Goal: Information Seeking & Learning: Check status

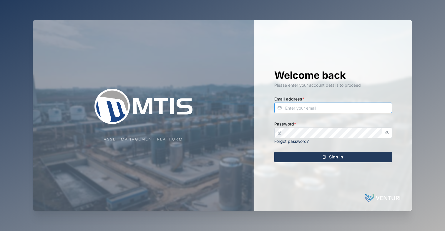
type input "[EMAIL_ADDRESS][DOMAIN_NAME]"
click at [363, 158] on div "Sign In" at bounding box center [332, 157] width 108 height 10
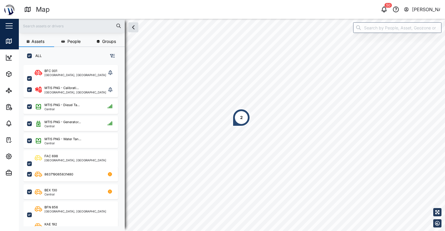
click at [240, 121] on div "2" at bounding box center [241, 118] width 18 height 18
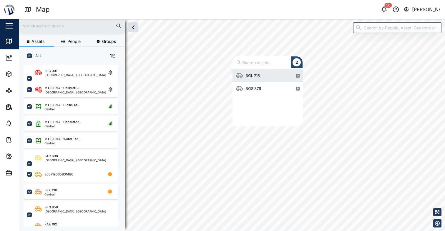
scroll to position [5, 5]
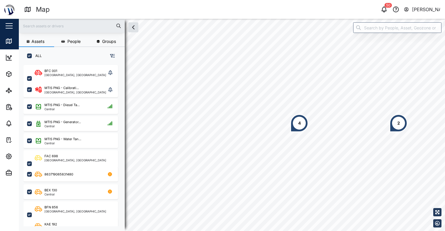
click at [394, 121] on div "2" at bounding box center [398, 123] width 18 height 18
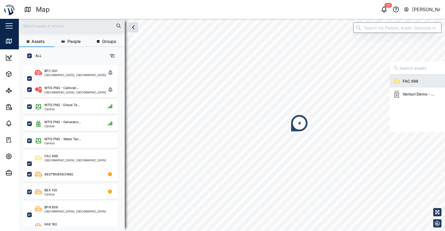
scroll to position [53, 66]
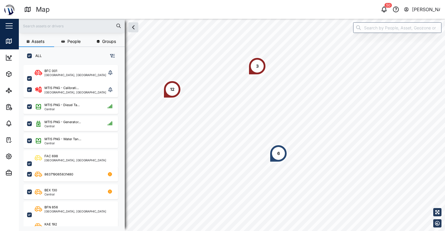
click at [258, 64] on div "3" at bounding box center [257, 66] width 3 height 6
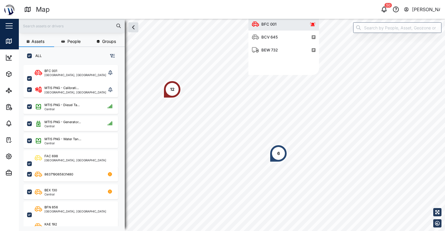
scroll to position [5, 5]
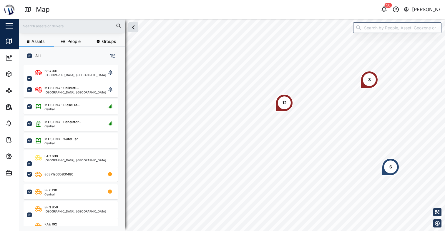
click at [283, 106] on div "12" at bounding box center [284, 103] width 4 height 6
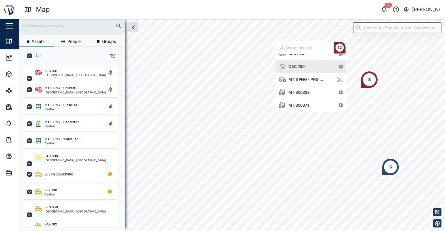
scroll to position [91, 0]
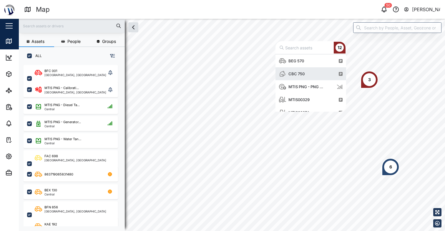
click at [306, 69] on div "CBC 750" at bounding box center [293, 73] width 28 height 13
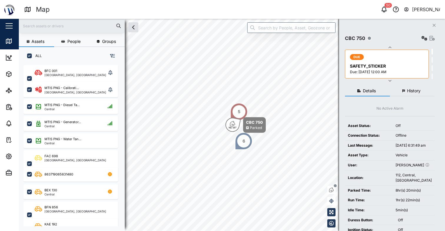
click at [414, 93] on span "History" at bounding box center [414, 91] width 14 height 4
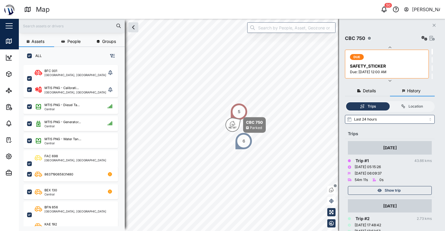
click at [400, 190] on span "Show trip" at bounding box center [392, 190] width 16 height 8
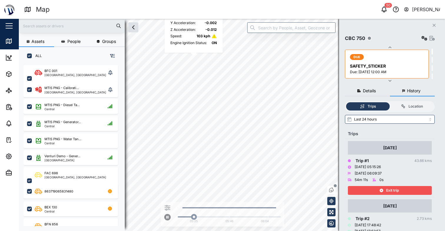
click at [395, 192] on span "Exit trip" at bounding box center [392, 190] width 13 height 8
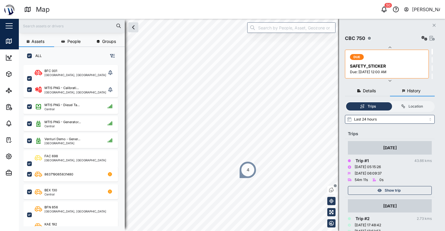
scroll to position [5, 5]
